Goal: Task Accomplishment & Management: Use online tool/utility

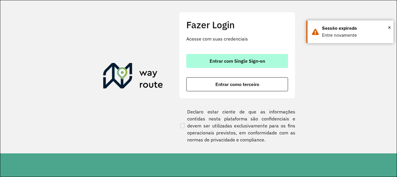
click at [208, 61] on button "Entrar com Single Sign-on" at bounding box center [237, 61] width 102 height 14
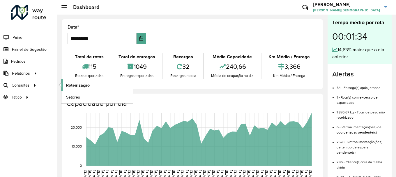
click at [71, 84] on span "Roteirização" at bounding box center [78, 85] width 24 height 6
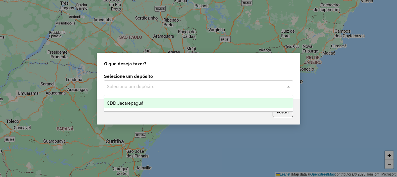
click at [288, 87] on span at bounding box center [289, 86] width 7 height 7
click at [143, 103] on span "CDD Jacarepaguá" at bounding box center [125, 102] width 37 height 5
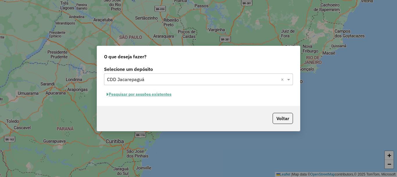
click at [168, 95] on button "Pesquisar por sessões existentes" at bounding box center [139, 94] width 70 height 9
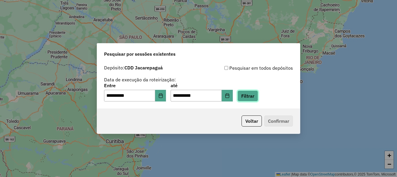
click at [258, 95] on button "Filtrar" at bounding box center [248, 95] width 21 height 11
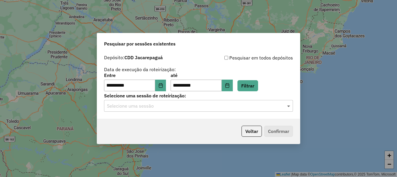
click at [290, 106] on span at bounding box center [289, 105] width 7 height 7
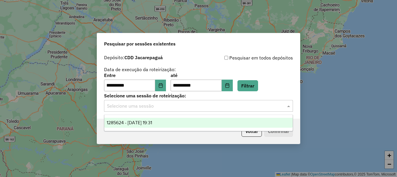
click at [145, 125] on span "1285624 - 30/09/2025 19:31" at bounding box center [129, 122] width 45 height 5
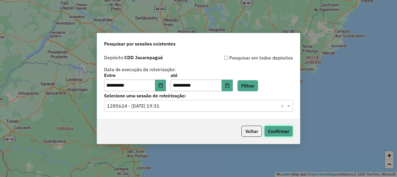
click at [279, 128] on button "Confirmar" at bounding box center [278, 130] width 29 height 11
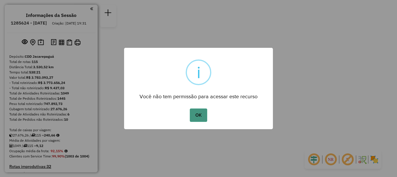
click at [197, 112] on button "OK" at bounding box center [198, 114] width 17 height 13
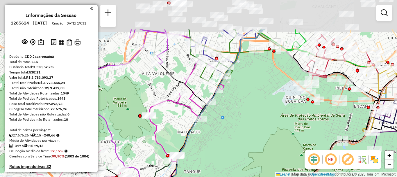
drag, startPoint x: 223, startPoint y: 108, endPoint x: 236, endPoint y: 151, distance: 44.5
click at [236, 151] on div "Janela de atendimento Grade de atendimento Capacidade Transportadoras Veículos …" at bounding box center [198, 88] width 397 height 177
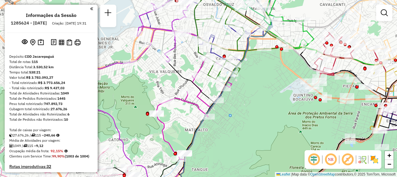
drag, startPoint x: 234, startPoint y: 140, endPoint x: 241, endPoint y: 134, distance: 9.5
click at [241, 134] on div "Janela de atendimento Grade de atendimento Capacidade Transportadoras Veículos …" at bounding box center [198, 88] width 397 height 177
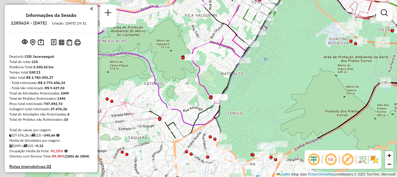
click at [246, 93] on div "Janela de atendimento Grade de atendimento Capacidade Transportadoras Veículos …" at bounding box center [198, 88] width 397 height 177
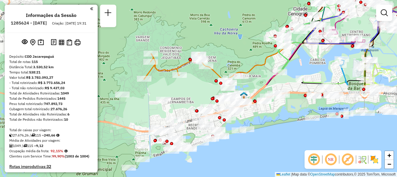
drag, startPoint x: 140, startPoint y: 135, endPoint x: 252, endPoint y: 26, distance: 156.2
click at [252, 26] on div "Rota 55 - Placa TUF1J28 55036226 - LINDAURA ROCHA DE PA Rota 55 - Placa TUF1J28…" at bounding box center [198, 88] width 397 height 177
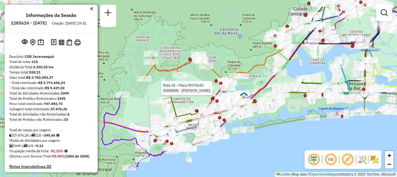
select select "**********"
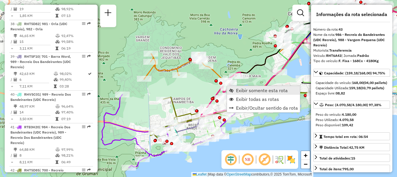
scroll to position [1628, 0]
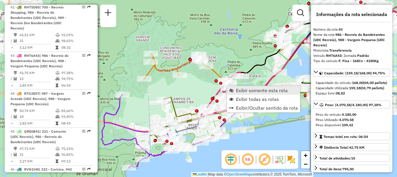
click at [248, 91] on span "Exibir somente esta rota" at bounding box center [262, 90] width 52 height 5
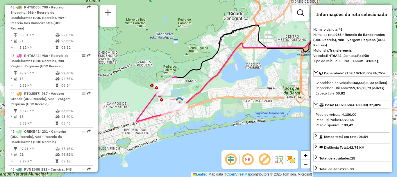
drag, startPoint x: 169, startPoint y: 101, endPoint x: 215, endPoint y: 79, distance: 50.9
click at [215, 79] on icon at bounding box center [266, 60] width 171 height 96
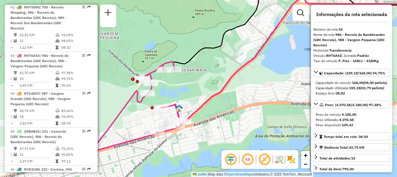
click at [207, 73] on div "Janela de atendimento Grade de atendimento Capacidade Transportadoras Veículos …" at bounding box center [198, 88] width 397 height 177
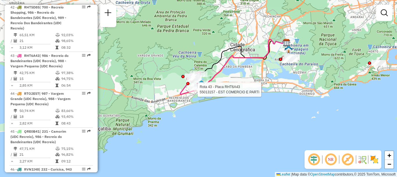
select select "**********"
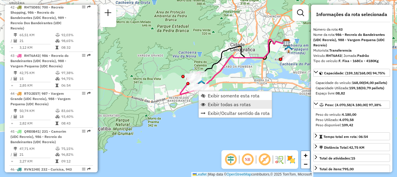
click at [231, 103] on span "Exibir todas as rotas" at bounding box center [229, 104] width 43 height 5
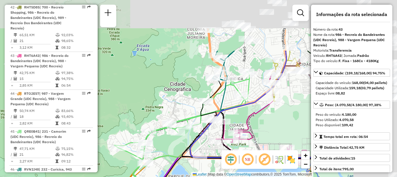
drag, startPoint x: 225, startPoint y: 33, endPoint x: 177, endPoint y: 102, distance: 83.9
click at [177, 102] on div "Janela de atendimento Grade de atendimento Capacidade Transportadoras Veículos …" at bounding box center [198, 88] width 397 height 177
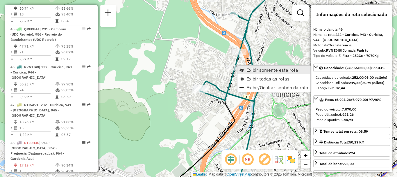
scroll to position [1742, 0]
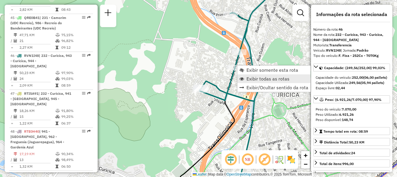
click at [251, 77] on span "Exibir todas as rotas" at bounding box center [268, 78] width 43 height 5
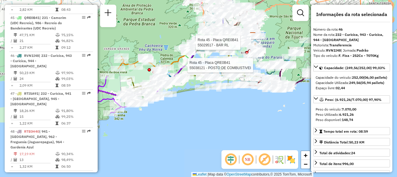
drag, startPoint x: 167, startPoint y: 149, endPoint x: 183, endPoint y: 68, distance: 82.5
click at [183, 68] on div at bounding box center [186, 65] width 15 height 6
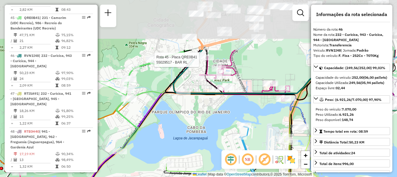
drag, startPoint x: 205, startPoint y: 54, endPoint x: 184, endPoint y: 127, distance: 75.7
click at [184, 127] on div "Rota 45 - Placa QRE0B41 55029517 - BAR RL Janela de atendimento Grade de atendi…" at bounding box center [198, 88] width 397 height 177
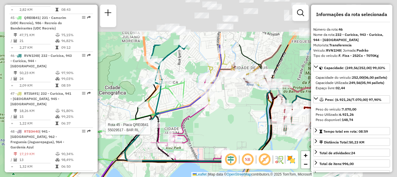
drag, startPoint x: 246, startPoint y: 63, endPoint x: 192, endPoint y: 132, distance: 87.0
click at [192, 132] on div "Rota 45 - Placa QRE0B41 55029517 - BAR RL Janela de atendimento Grade de atendi…" at bounding box center [198, 88] width 397 height 177
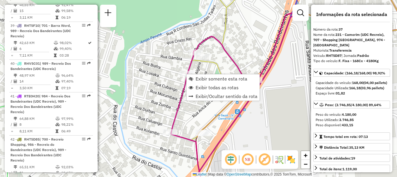
scroll to position [1391, 0]
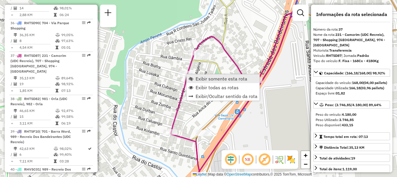
click at [203, 79] on span "Exibir somente esta rota" at bounding box center [222, 78] width 52 height 5
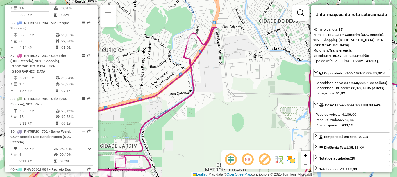
drag, startPoint x: 161, startPoint y: 76, endPoint x: 198, endPoint y: 84, distance: 37.0
click at [198, 84] on div "Janela de atendimento Grade de atendimento Capacidade Transportadoras Veículos …" at bounding box center [198, 88] width 397 height 177
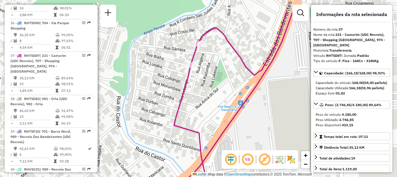
drag, startPoint x: 232, startPoint y: 28, endPoint x: 213, endPoint y: 60, distance: 37.6
click at [213, 60] on div "Janela de atendimento Grade de atendimento Capacidade Transportadoras Veículos …" at bounding box center [198, 88] width 397 height 177
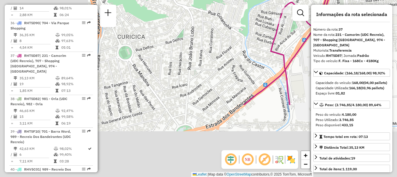
drag, startPoint x: 180, startPoint y: 157, endPoint x: 288, endPoint y: 63, distance: 143.4
click at [291, 64] on div "Janela de atendimento Grade de atendimento Capacidade Transportadoras Veículos …" at bounding box center [198, 88] width 397 height 177
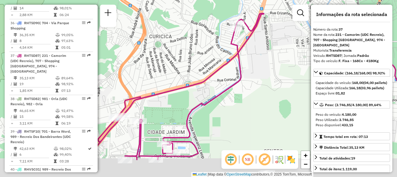
drag, startPoint x: 210, startPoint y: 120, endPoint x: 204, endPoint y: 69, distance: 51.6
click at [204, 70] on icon at bounding box center [175, 86] width 180 height 146
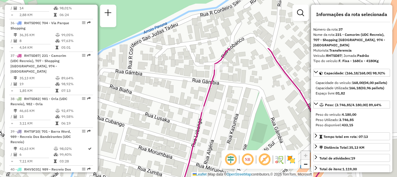
drag, startPoint x: 242, startPoint y: 37, endPoint x: 223, endPoint y: 69, distance: 37.3
click at [225, 100] on div "Janela de atendimento Grade de atendimento Capacidade Transportadoras Veículos …" at bounding box center [198, 88] width 397 height 177
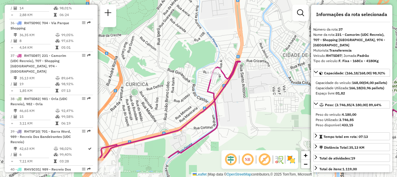
drag, startPoint x: 241, startPoint y: 134, endPoint x: 234, endPoint y: 91, distance: 43.6
click at [233, 94] on div "Janela de atendimento Grade de atendimento Capacidade Transportadoras Veículos …" at bounding box center [198, 88] width 397 height 177
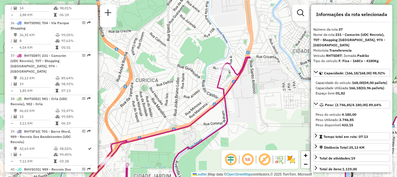
drag, startPoint x: 252, startPoint y: 87, endPoint x: 260, endPoint y: 87, distance: 7.9
click at [260, 87] on div "Janela de atendimento Grade de atendimento Capacidade Transportadoras Veículos …" at bounding box center [198, 88] width 397 height 177
click at [266, 92] on div "Janela de atendimento Grade de atendimento Capacidade Transportadoras Veículos …" at bounding box center [198, 88] width 397 height 177
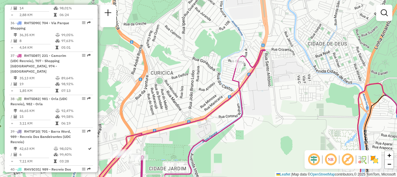
drag, startPoint x: 255, startPoint y: 102, endPoint x: 274, endPoint y: 94, distance: 20.9
click at [274, 94] on div "Janela de atendimento Grade de atendimento Capacidade Transportadoras Veículos …" at bounding box center [198, 88] width 397 height 177
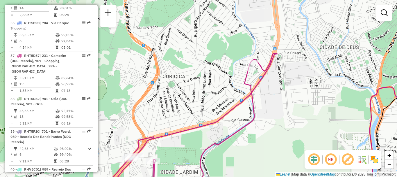
drag, startPoint x: 198, startPoint y: 91, endPoint x: 206, endPoint y: 95, distance: 9.0
click at [206, 95] on div "Janela de atendimento Grade de atendimento Capacidade Transportadoras Veículos …" at bounding box center [198, 88] width 397 height 177
select select "**********"
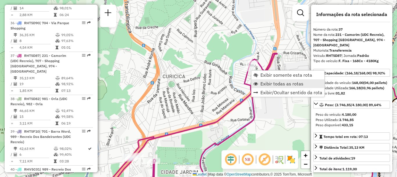
click at [268, 84] on span "Exibir todas as rotas" at bounding box center [282, 83] width 43 height 5
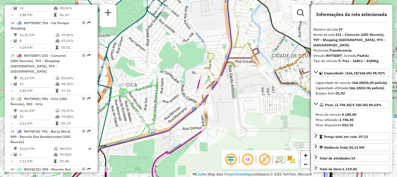
drag, startPoint x: 225, startPoint y: 118, endPoint x: 172, endPoint y: 116, distance: 53.6
click at [171, 120] on icon at bounding box center [222, 97] width 334 height 212
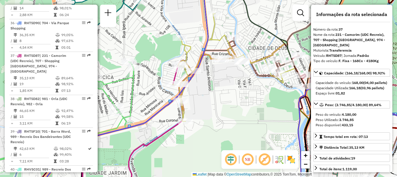
drag, startPoint x: 268, startPoint y: 99, endPoint x: 211, endPoint y: 105, distance: 57.1
click at [211, 105] on div "Janela de atendimento Grade de atendimento Capacidade Transportadoras Veículos …" at bounding box center [198, 88] width 397 height 177
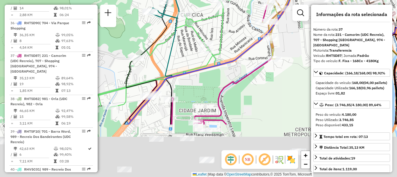
drag, startPoint x: 206, startPoint y: 133, endPoint x: 326, endPoint y: 65, distance: 138.5
click at [337, 61] on hb-router-mapa "Informações da Sessão 1285624 - [DATE] Criação: [DATE] 19:31 Depósito: CDD Jaca…" at bounding box center [198, 88] width 397 height 177
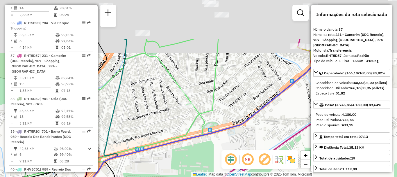
drag, startPoint x: 222, startPoint y: 42, endPoint x: 193, endPoint y: 108, distance: 72.4
click at [195, 109] on div "Janela de atendimento Grade de atendimento Capacidade Transportadoras Veículos …" at bounding box center [198, 88] width 397 height 177
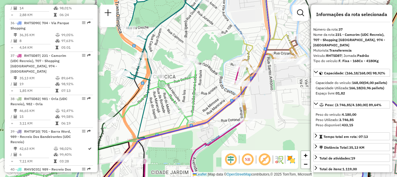
drag, startPoint x: 170, startPoint y: 91, endPoint x: 158, endPoint y: 100, distance: 15.2
click at [158, 100] on div "Janela de atendimento Grade de atendimento Capacidade Transportadoras Veículos …" at bounding box center [198, 88] width 397 height 177
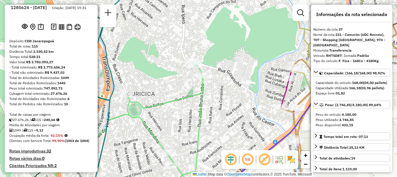
scroll to position [1955, 0]
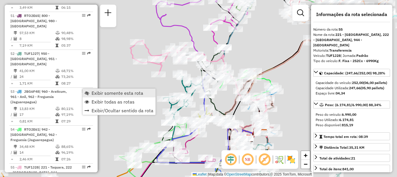
click at [95, 93] on span "Exibir somente esta rota" at bounding box center [118, 92] width 52 height 5
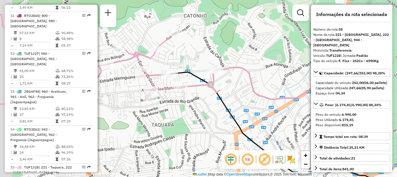
drag, startPoint x: 163, startPoint y: 54, endPoint x: 195, endPoint y: 50, distance: 32.2
click at [195, 50] on div "Janela de atendimento Grade de atendimento Capacidade Transportadoras Veículos …" at bounding box center [198, 88] width 397 height 177
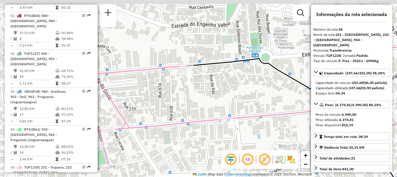
drag, startPoint x: 166, startPoint y: 51, endPoint x: 194, endPoint y: 96, distance: 53.0
click at [194, 96] on div "Janela de atendimento Grade de atendimento Capacidade Transportadoras Veículos …" at bounding box center [198, 88] width 397 height 177
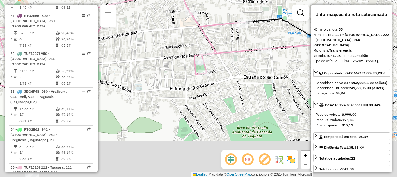
drag, startPoint x: 199, startPoint y: 107, endPoint x: 223, endPoint y: 19, distance: 91.3
click at [223, 19] on icon at bounding box center [172, 24] width 374 height 167
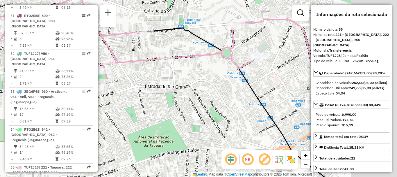
drag, startPoint x: 253, startPoint y: 71, endPoint x: 151, endPoint y: 81, distance: 102.7
click at [151, 81] on div "Janela de atendimento Grade de atendimento Capacidade Transportadoras Veículos …" at bounding box center [198, 88] width 397 height 177
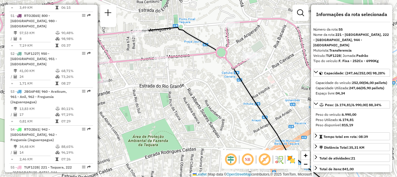
drag, startPoint x: 239, startPoint y: 74, endPoint x: 222, endPoint y: 75, distance: 16.9
click at [222, 75] on icon at bounding box center [239, 110] width 205 height 167
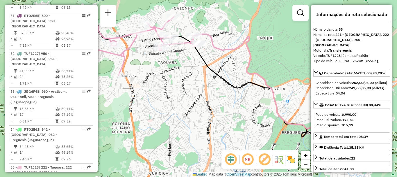
drag, startPoint x: 236, startPoint y: 102, endPoint x: 211, endPoint y: 75, distance: 37.1
click at [211, 75] on div "Janela de atendimento Grade de atendimento Capacidade Transportadoras Veículos …" at bounding box center [198, 88] width 397 height 177
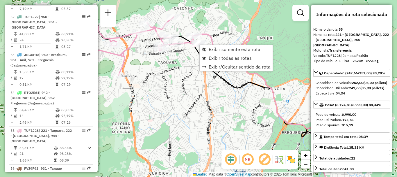
scroll to position [2035, 0]
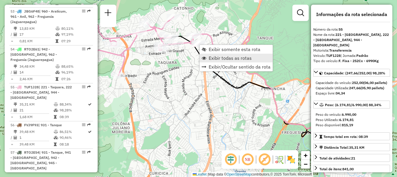
click at [216, 58] on span "Exibir todas as rotas" at bounding box center [230, 58] width 43 height 5
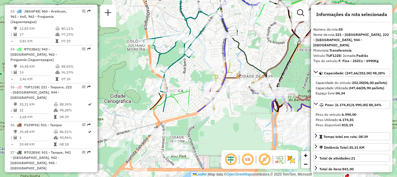
drag, startPoint x: 244, startPoint y: 130, endPoint x: 257, endPoint y: 50, distance: 81.6
click at [257, 50] on div "Janela de atendimento Grade de atendimento Capacidade Transportadoras Veículos …" at bounding box center [198, 88] width 397 height 177
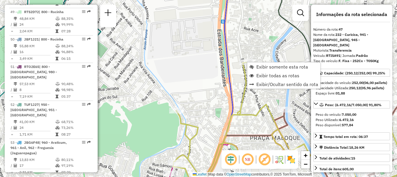
scroll to position [1774, 0]
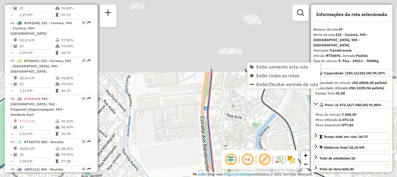
drag, startPoint x: 246, startPoint y: 32, endPoint x: 222, endPoint y: 136, distance: 106.6
click at [223, 138] on div "Janela de atendimento Grade de atendimento Capacidade Transportadoras Veículos …" at bounding box center [198, 88] width 397 height 177
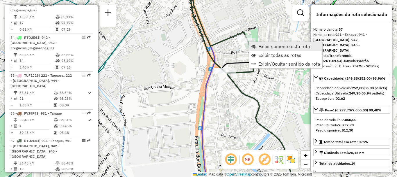
scroll to position [2095, 0]
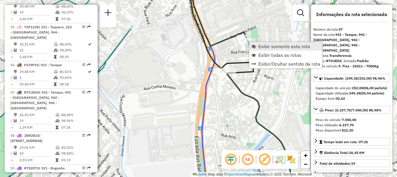
click at [259, 45] on span "Exibir somente esta rota" at bounding box center [285, 46] width 52 height 5
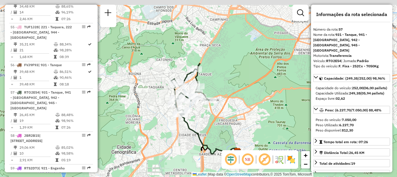
drag, startPoint x: 207, startPoint y: 41, endPoint x: 212, endPoint y: 63, distance: 21.6
click at [212, 63] on div "Janela de atendimento Grade de atendimento Capacidade Transportadoras Veículos …" at bounding box center [198, 88] width 397 height 177
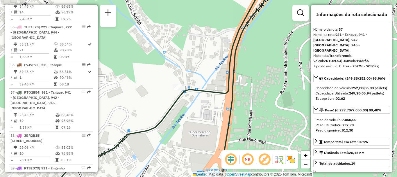
drag, startPoint x: 188, startPoint y: 92, endPoint x: 195, endPoint y: 102, distance: 11.9
click at [194, 104] on div "Janela de atendimento Grade de atendimento Capacidade Transportadoras Veículos …" at bounding box center [198, 88] width 397 height 177
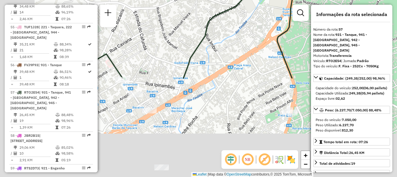
drag, startPoint x: 186, startPoint y: 124, endPoint x: 270, endPoint y: 1, distance: 148.8
click at [270, 1] on div "Janela de atendimento Grade de atendimento Capacidade Transportadoras Veículos …" at bounding box center [198, 88] width 397 height 177
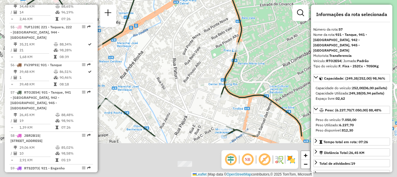
drag, startPoint x: 211, startPoint y: 126, endPoint x: 152, endPoint y: 68, distance: 82.5
click at [152, 68] on div "Janela de atendimento Grade de atendimento Capacidade Transportadoras Veículos …" at bounding box center [198, 88] width 397 height 177
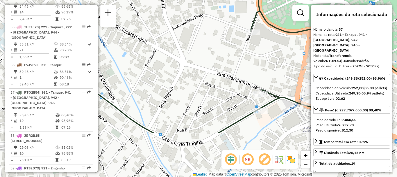
drag, startPoint x: 173, startPoint y: 106, endPoint x: 263, endPoint y: 80, distance: 93.8
click at [263, 80] on div "Janela de atendimento Grade de atendimento Capacidade Transportadoras Veículos …" at bounding box center [198, 88] width 397 height 177
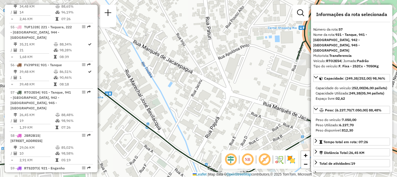
drag, startPoint x: 170, startPoint y: 67, endPoint x: 241, endPoint y: 113, distance: 84.7
click at [241, 113] on div "Janela de atendimento Grade de atendimento Capacidade Transportadoras Veículos …" at bounding box center [198, 88] width 397 height 177
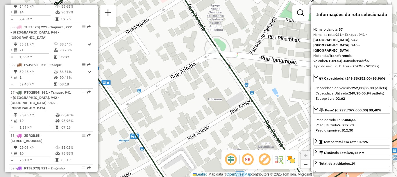
drag, startPoint x: 168, startPoint y: 80, endPoint x: 212, endPoint y: 80, distance: 43.4
click at [212, 80] on div "Janela de atendimento Grade de atendimento Capacidade Transportadoras Veículos …" at bounding box center [198, 88] width 397 height 177
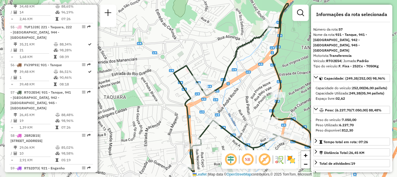
drag, startPoint x: 250, startPoint y: 107, endPoint x: 229, endPoint y: 103, distance: 21.5
click at [229, 103] on div "Janela de atendimento Grade de atendimento Capacidade Transportadoras Veículos …" at bounding box center [198, 88] width 397 height 177
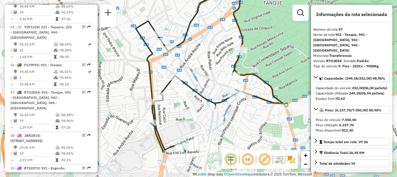
drag, startPoint x: 246, startPoint y: 101, endPoint x: 220, endPoint y: 59, distance: 49.9
click at [220, 59] on div "Janela de atendimento Grade de atendimento Capacidade Transportadoras Veículos …" at bounding box center [198, 88] width 397 height 177
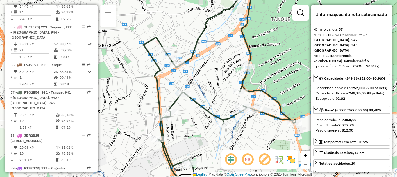
drag, startPoint x: 184, startPoint y: 56, endPoint x: 192, endPoint y: 72, distance: 18.1
click at [192, 72] on div "Janela de atendimento Grade de atendimento Capacidade Transportadoras Veículos …" at bounding box center [198, 88] width 397 height 177
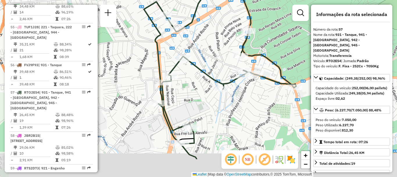
drag, startPoint x: 206, startPoint y: 92, endPoint x: 207, endPoint y: 57, distance: 35.2
click at [207, 57] on div "Janela de atendimento Grade de atendimento Capacidade Transportadoras Veículos …" at bounding box center [198, 88] width 397 height 177
